Goal: Information Seeking & Learning: Learn about a topic

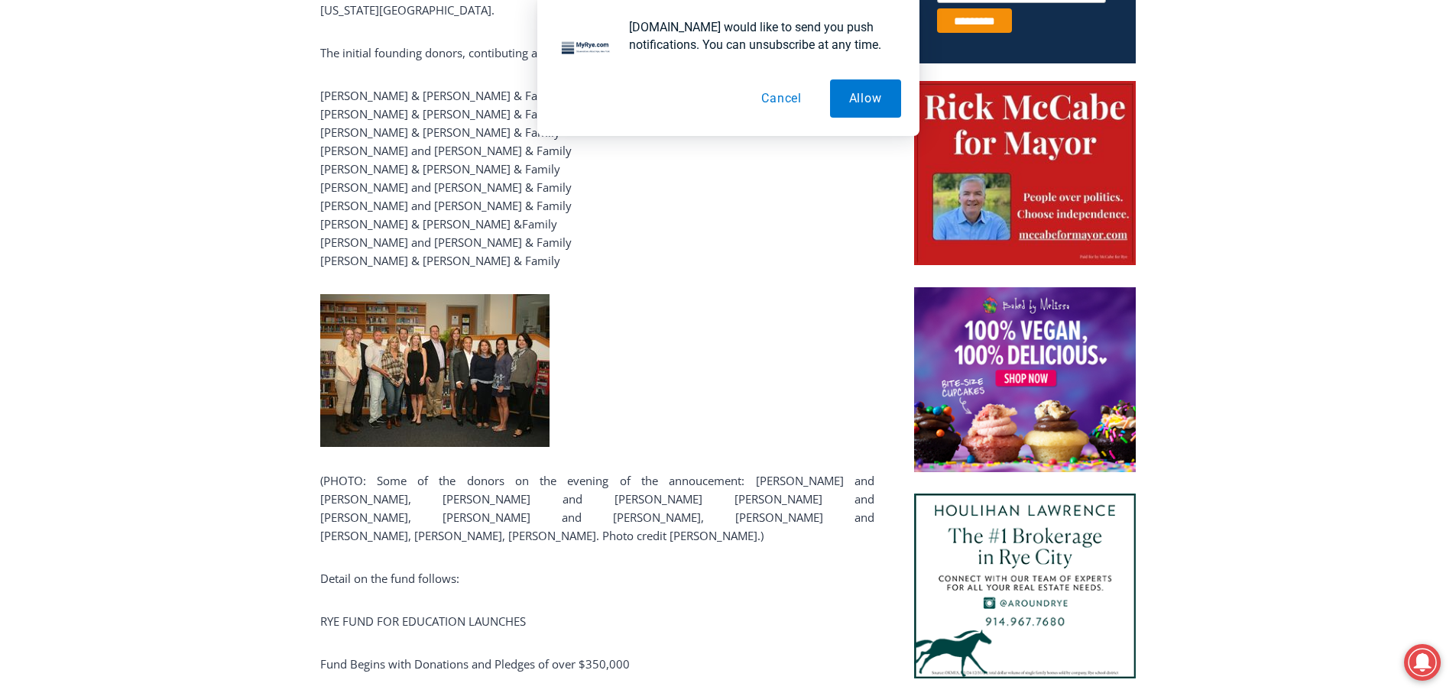
scroll to position [764, 0]
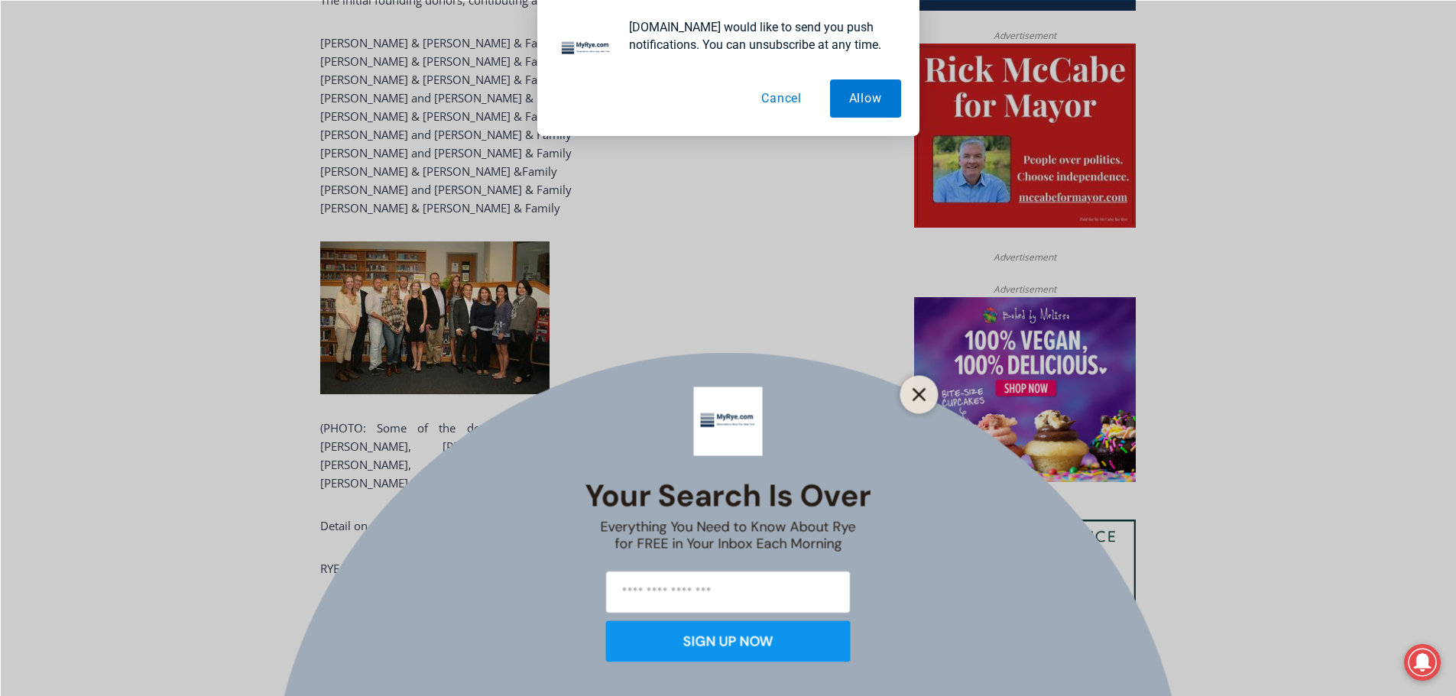
click at [922, 392] on line "Close" at bounding box center [918, 394] width 11 height 11
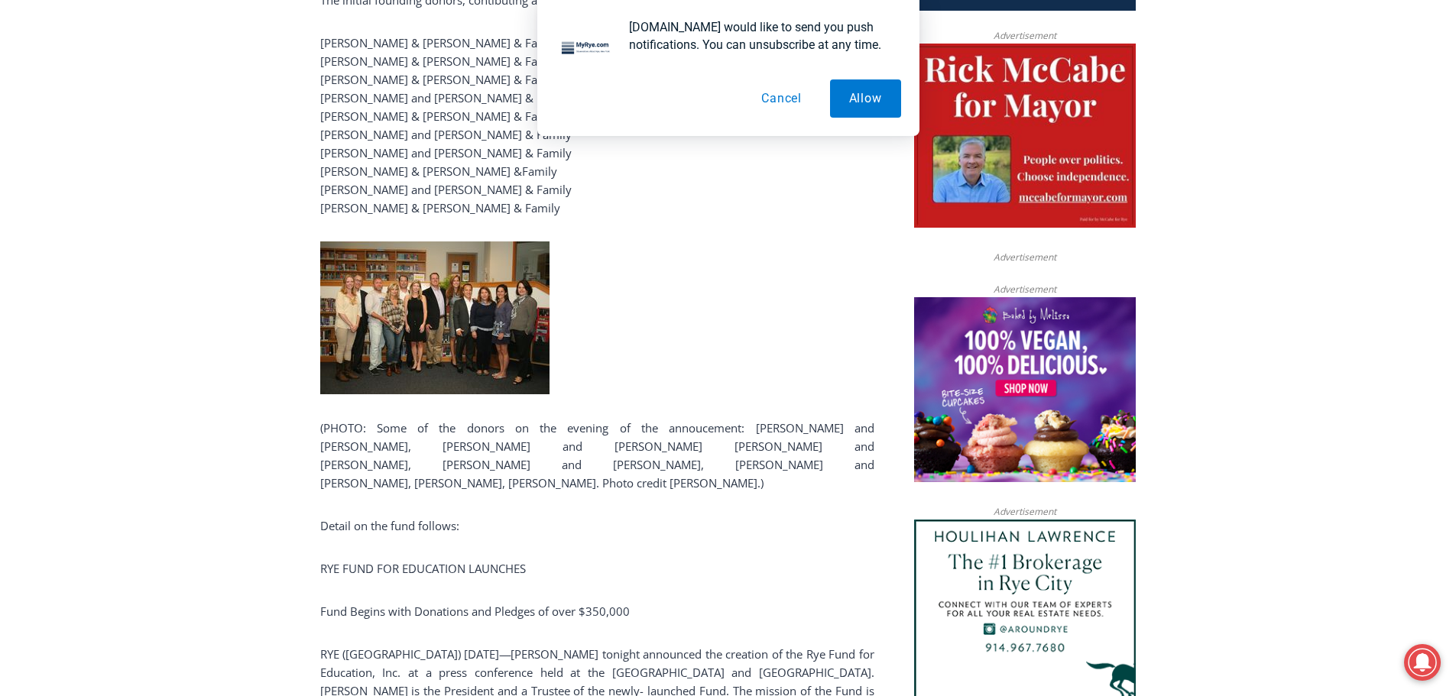
click at [779, 97] on button "Cancel" at bounding box center [781, 98] width 79 height 38
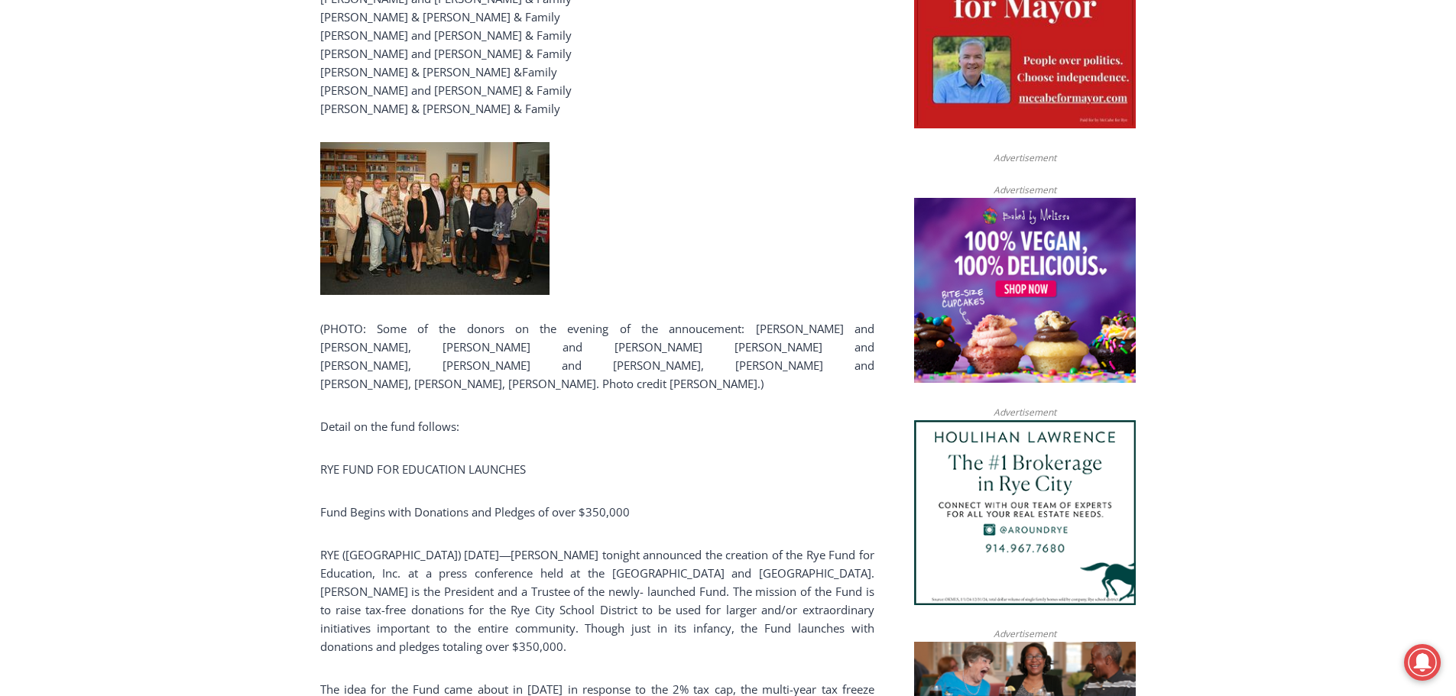
scroll to position [841, 0]
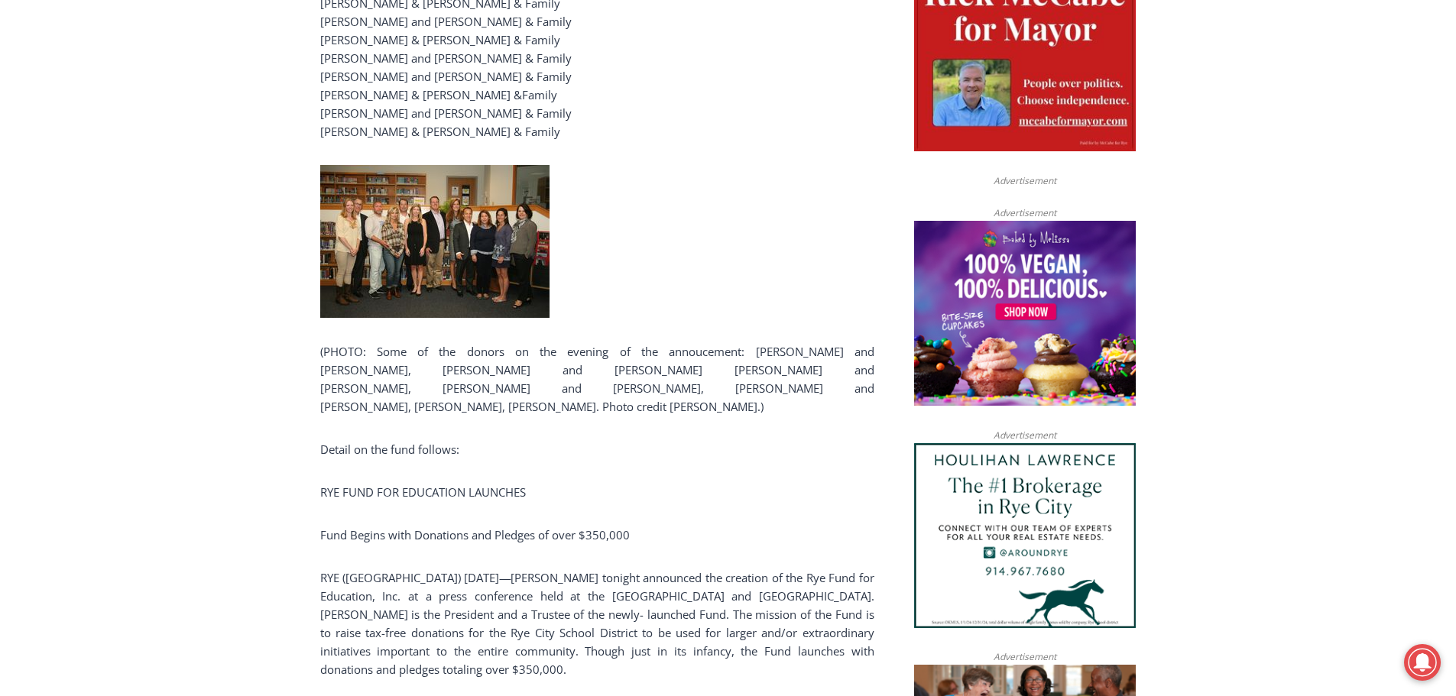
click at [464, 220] on img at bounding box center [434, 241] width 229 height 153
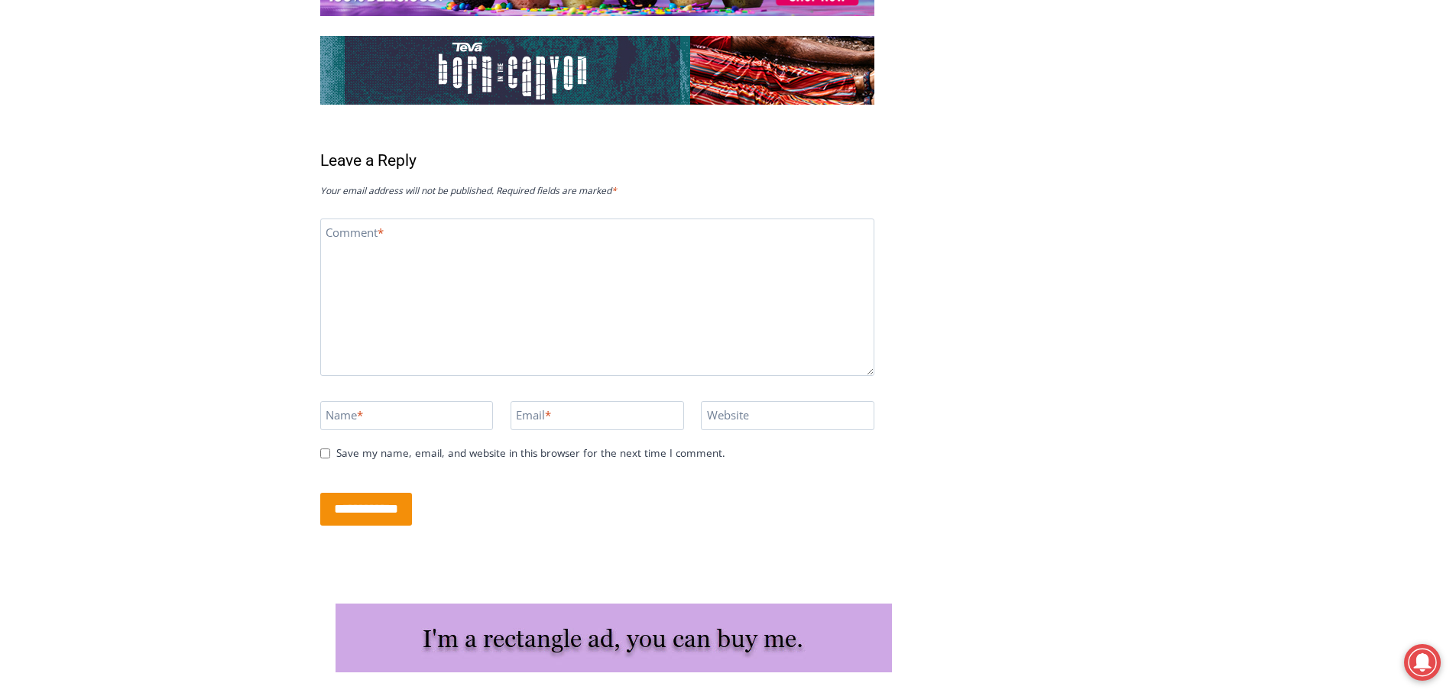
scroll to position [2843, 0]
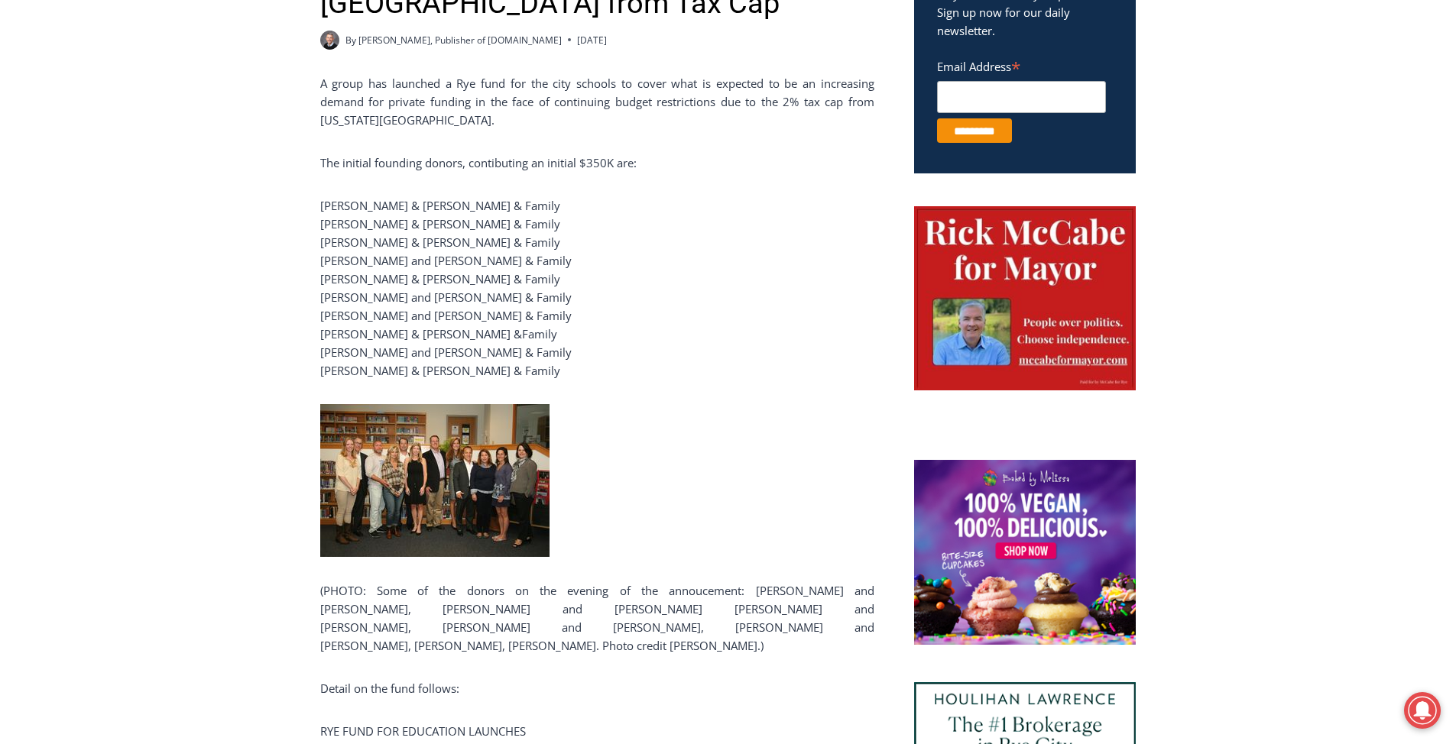
scroll to position [611, 0]
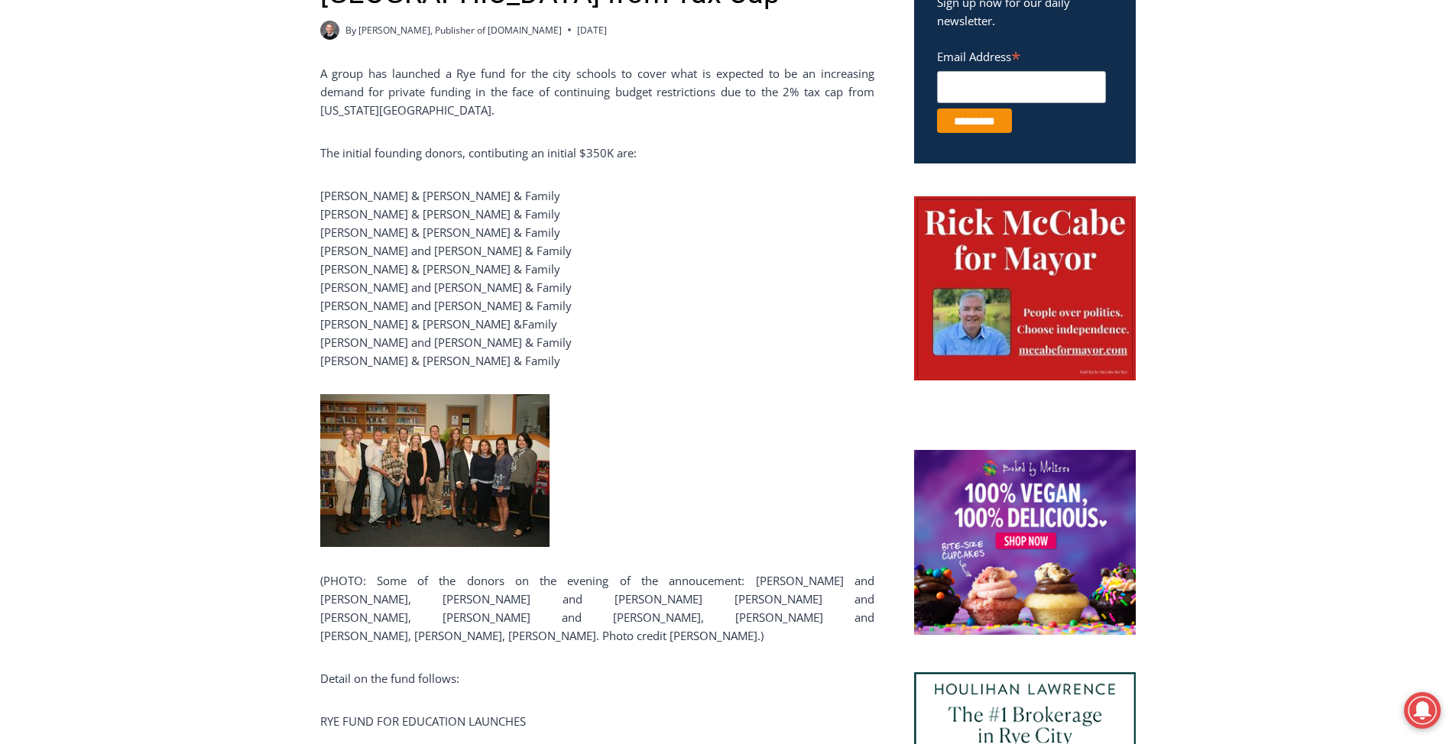
click at [436, 365] on img at bounding box center [434, 470] width 229 height 153
